Goal: Transaction & Acquisition: Purchase product/service

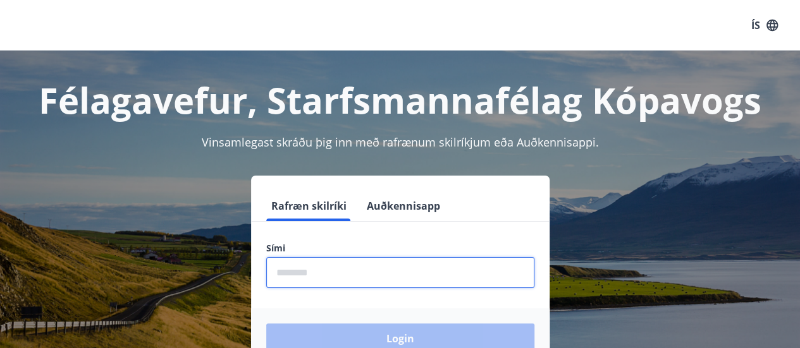
click at [298, 278] on input "phone" at bounding box center [400, 272] width 268 height 31
type input "*"
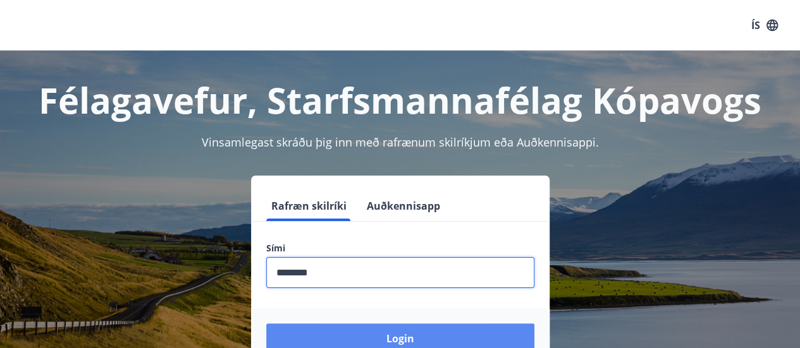
type input "********"
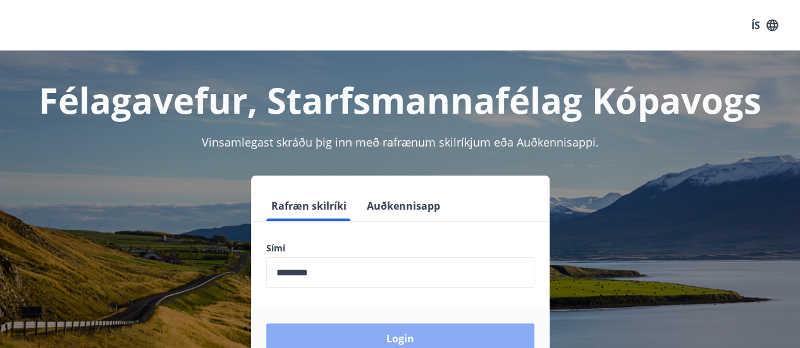
click at [393, 344] on button "Login" at bounding box center [400, 339] width 268 height 30
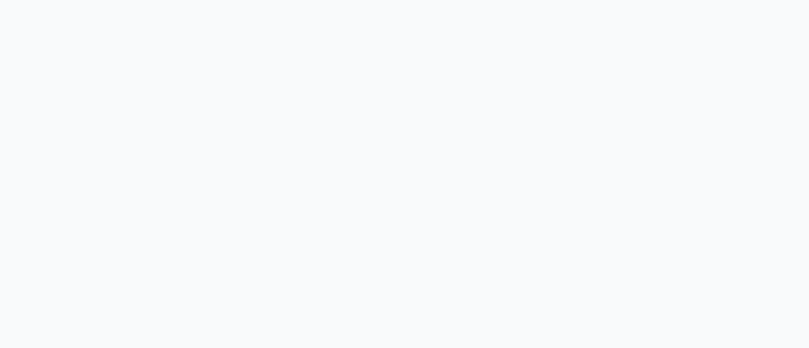
click at [616, 0] on html at bounding box center [404, 0] width 809 height 0
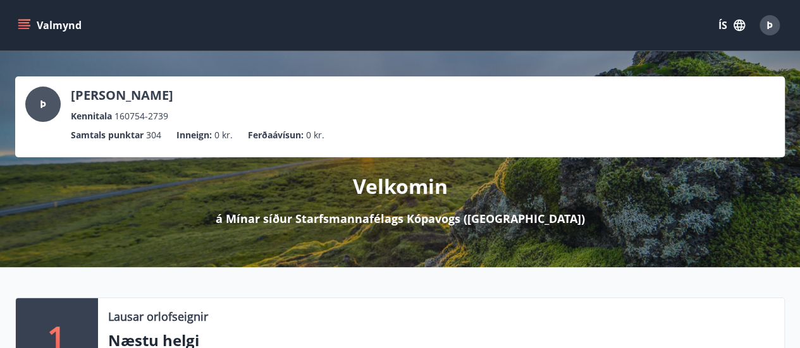
click at [25, 22] on icon "menu" at bounding box center [23, 22] width 11 height 1
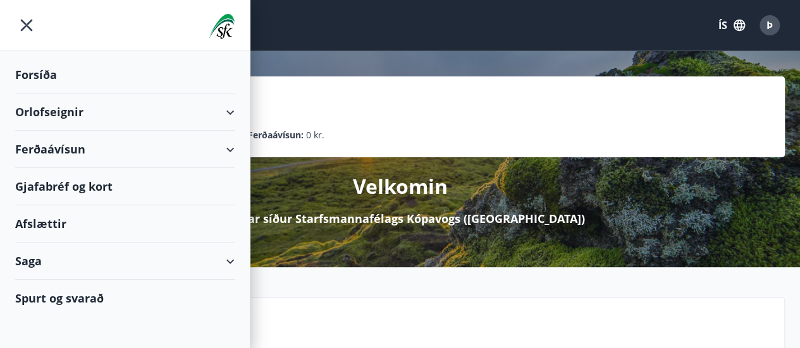
click at [52, 142] on div "Ferðaávísun" at bounding box center [124, 149] width 219 height 37
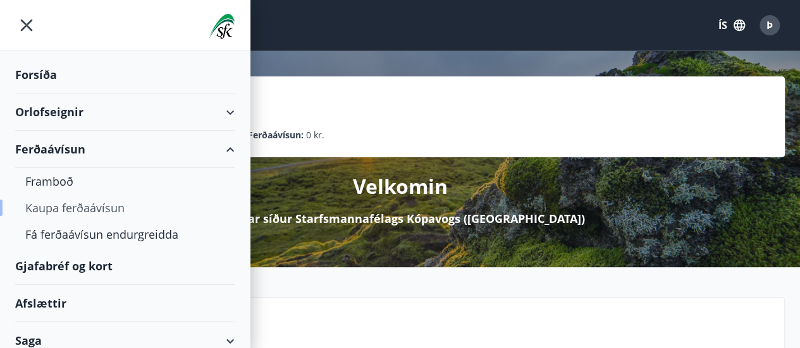
click at [70, 205] on div "Kaupa ferðaávísun" at bounding box center [124, 208] width 199 height 27
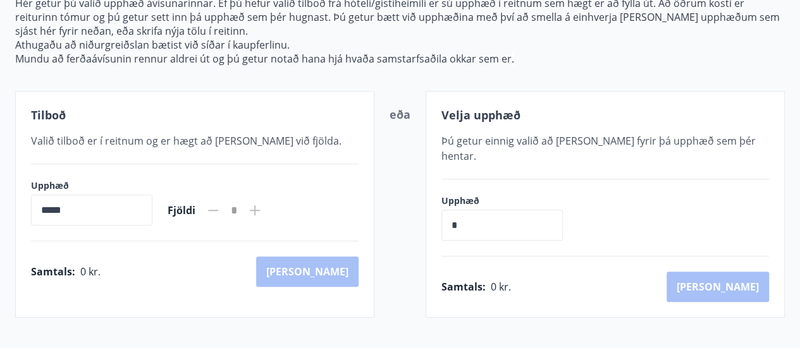
scroll to position [165, 0]
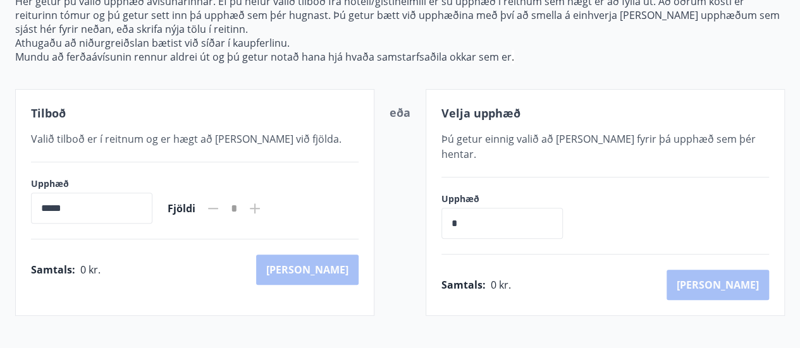
click at [262, 204] on icon at bounding box center [254, 208] width 15 height 15
click at [221, 204] on icon at bounding box center [212, 208] width 15 height 15
click at [262, 205] on icon at bounding box center [254, 208] width 15 height 15
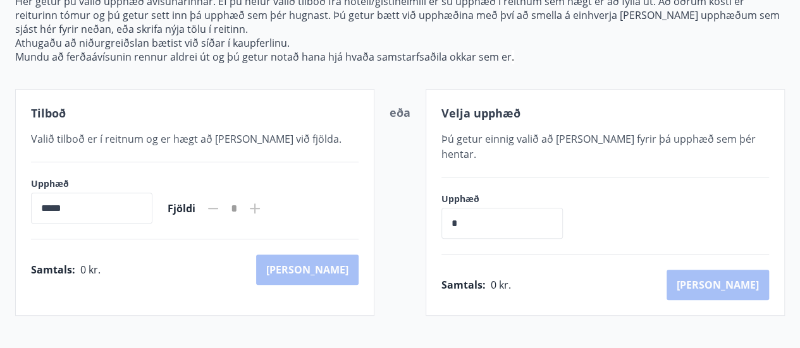
click at [262, 205] on icon at bounding box center [254, 208] width 15 height 15
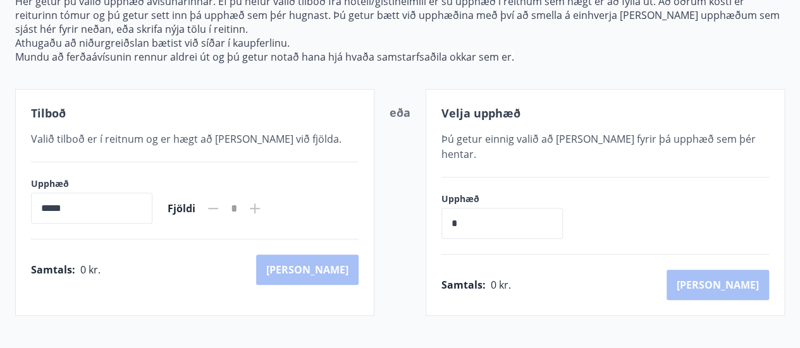
click at [262, 205] on icon at bounding box center [254, 208] width 15 height 15
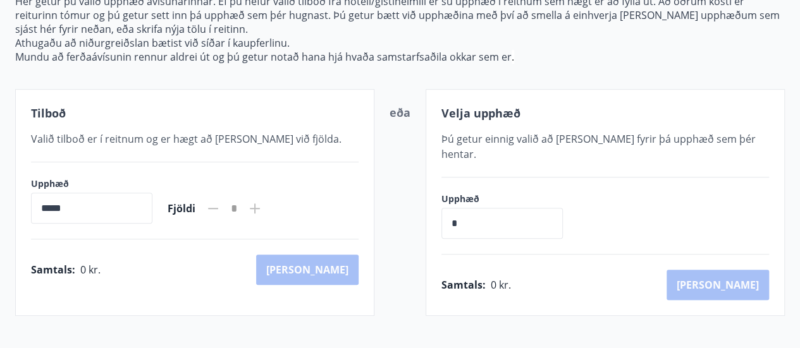
click at [262, 205] on icon at bounding box center [254, 208] width 15 height 15
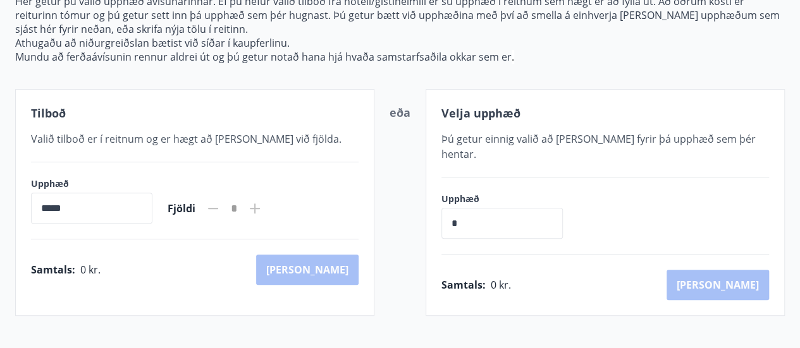
click at [262, 205] on icon at bounding box center [254, 208] width 15 height 15
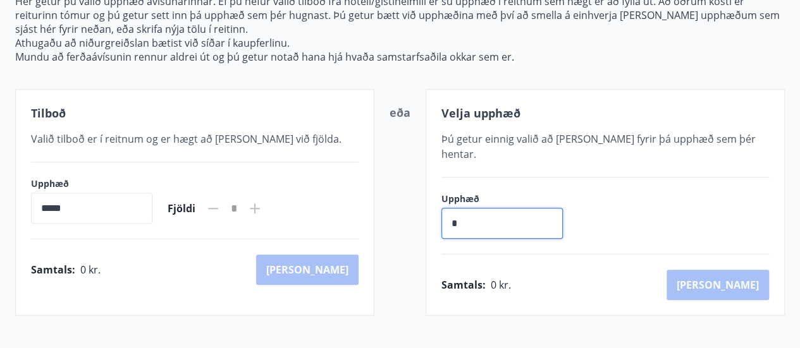
click at [513, 209] on input "*" at bounding box center [501, 223] width 121 height 31
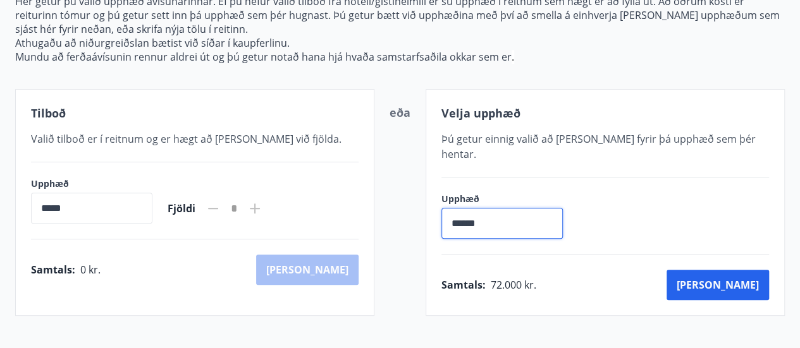
click at [497, 208] on input "******" at bounding box center [501, 223] width 121 height 31
type input "*"
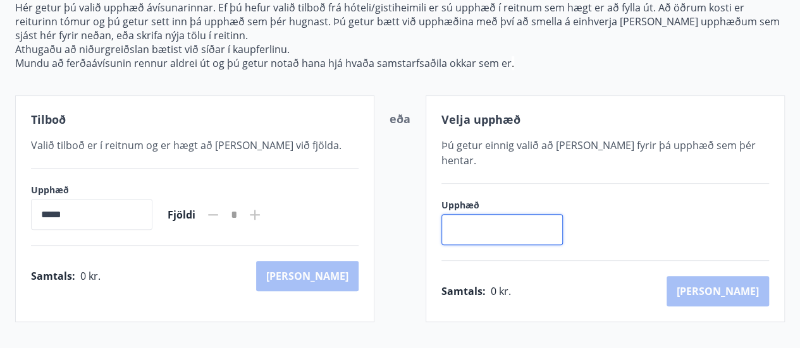
scroll to position [157, 0]
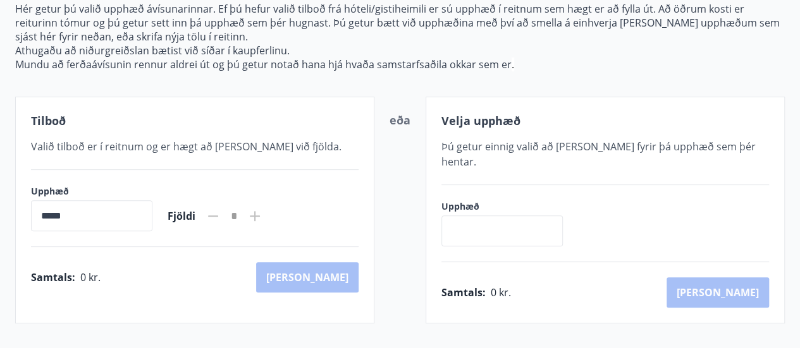
click at [260, 214] on icon at bounding box center [255, 216] width 10 height 10
click at [262, 209] on icon at bounding box center [254, 216] width 15 height 15
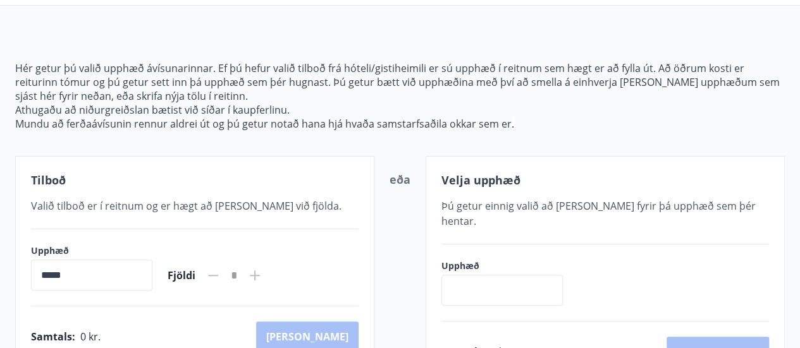
scroll to position [0, 0]
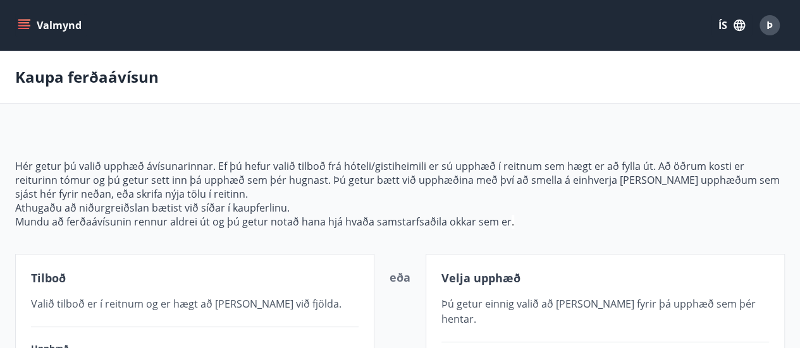
click at [25, 26] on icon "menu" at bounding box center [24, 25] width 13 height 13
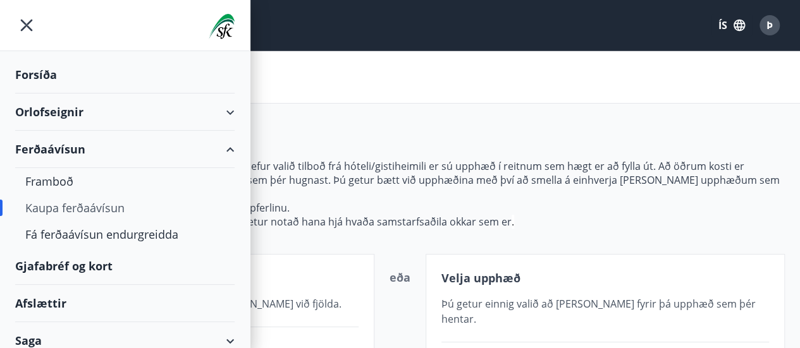
click at [78, 264] on div "Gjafabréf og kort" at bounding box center [124, 266] width 219 height 37
